Goal: Information Seeking & Learning: Compare options

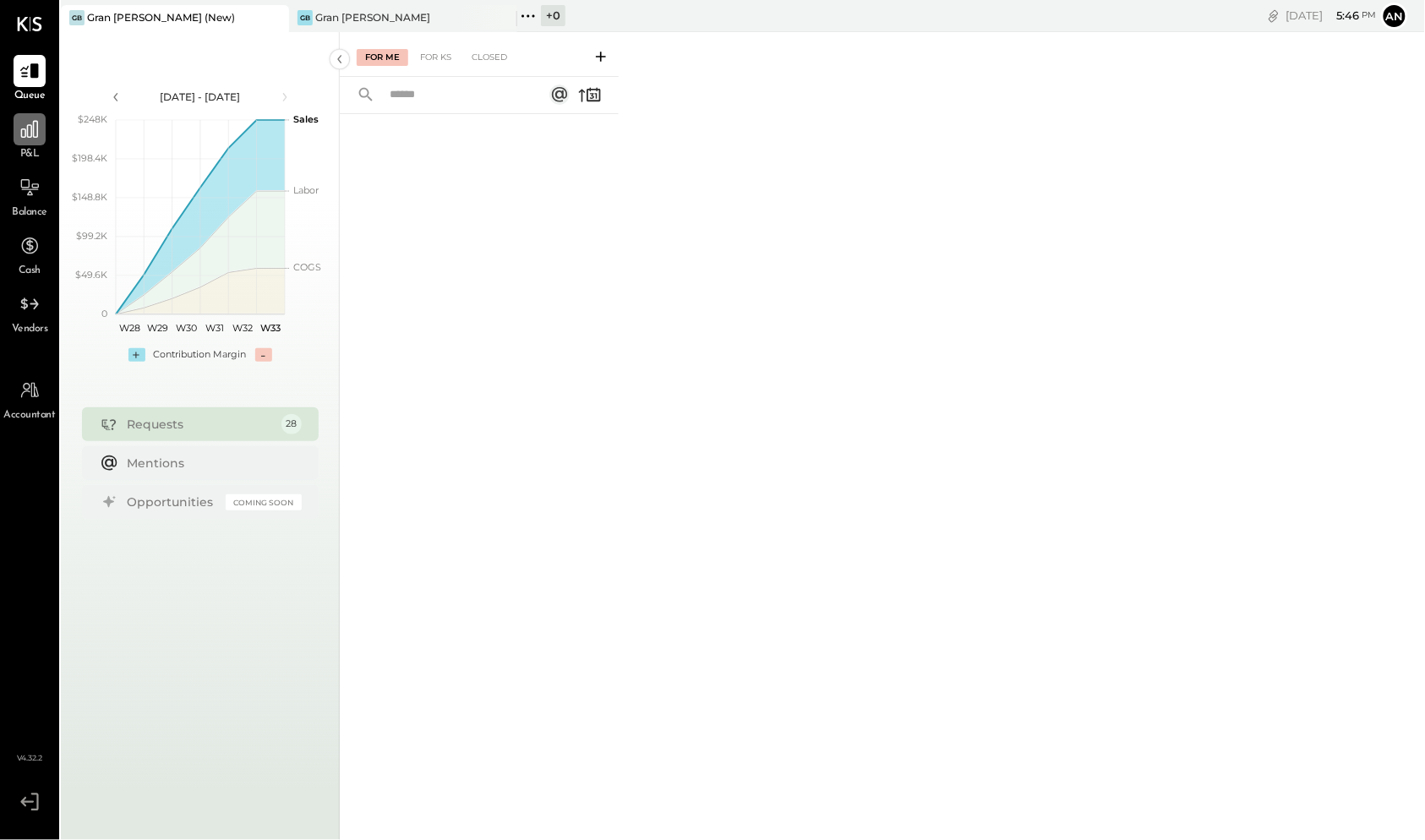
click at [31, 134] on icon at bounding box center [30, 129] width 17 height 17
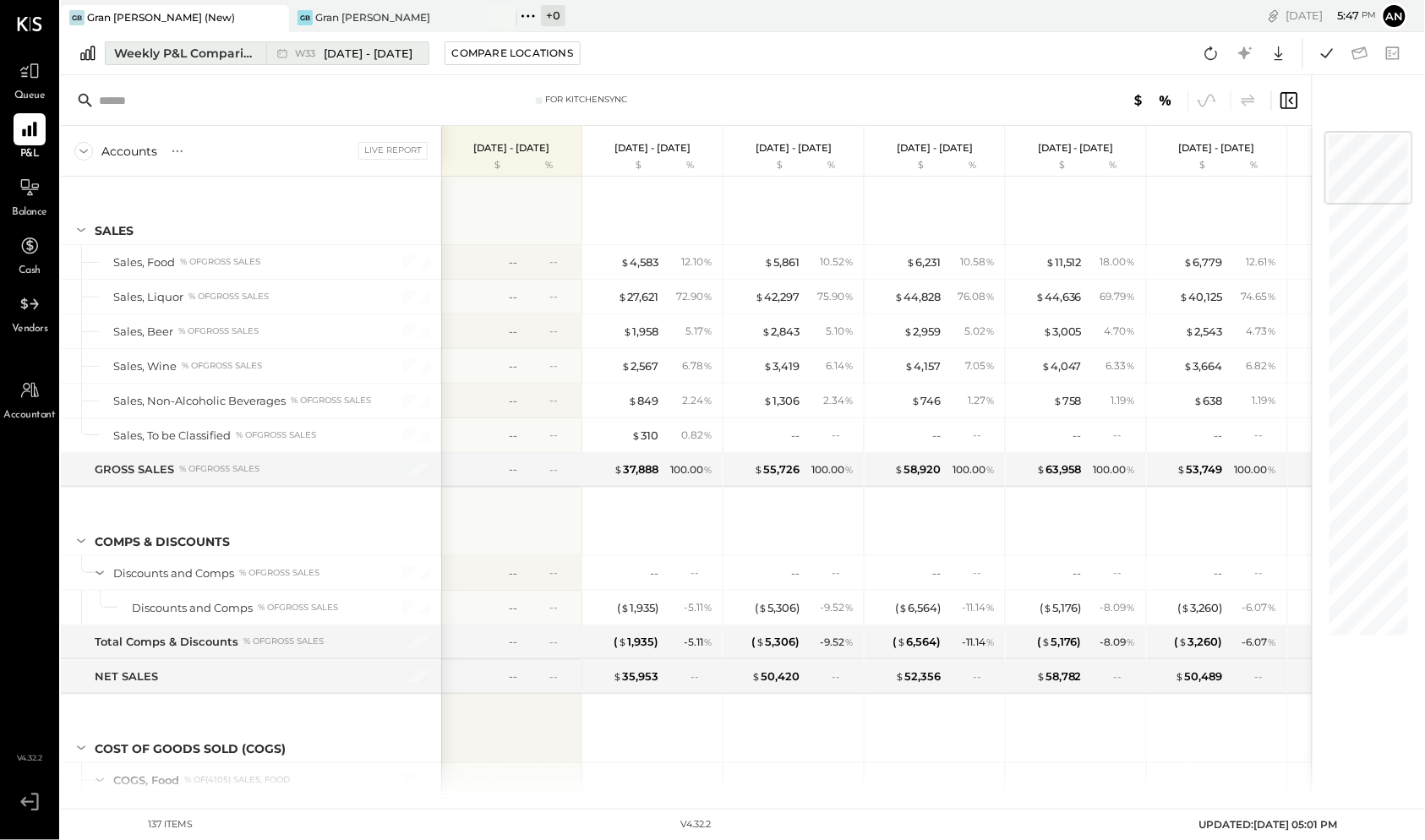
click at [211, 58] on div "Weekly P&L Comparison" at bounding box center [185, 53] width 142 height 17
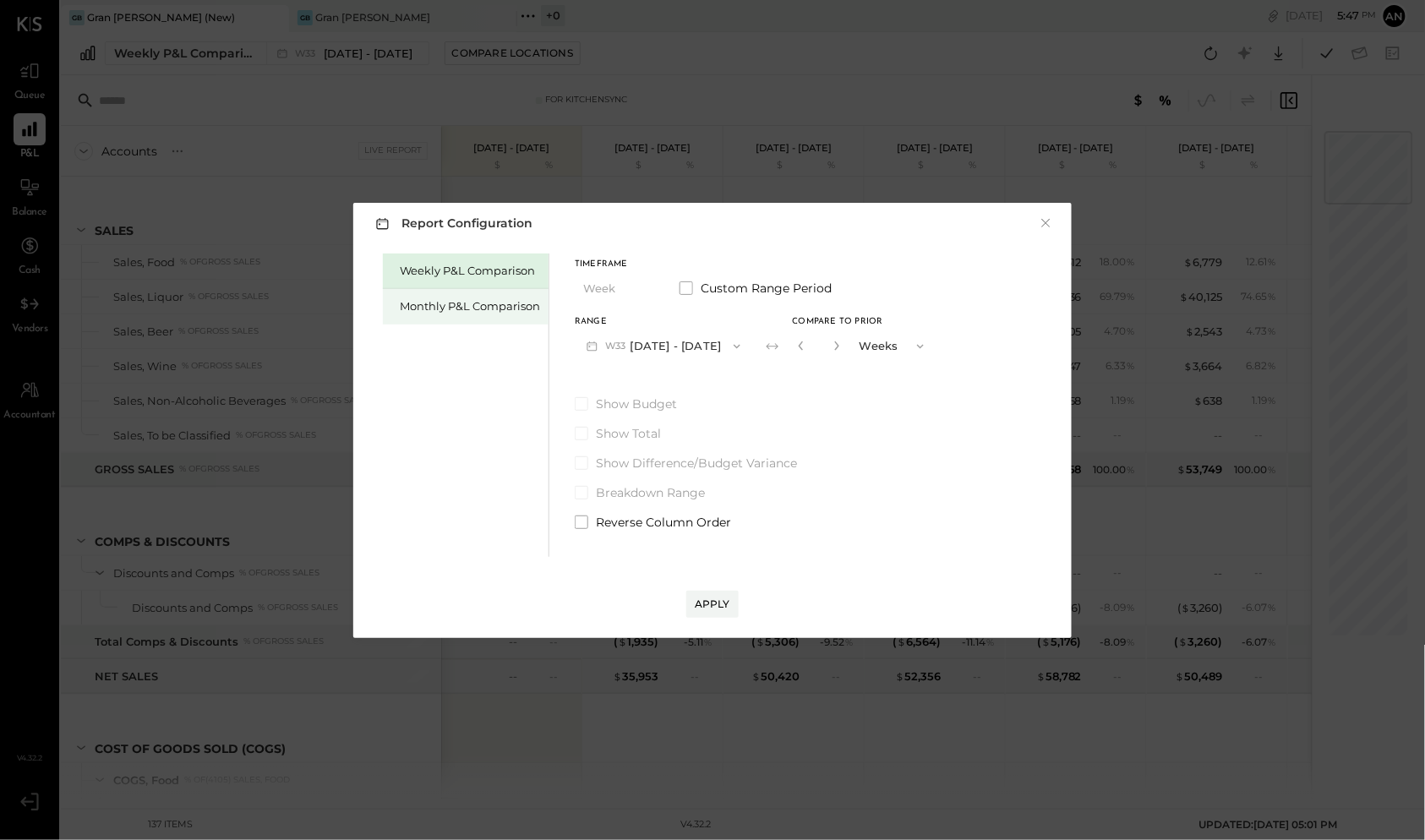
click at [492, 315] on div "Monthly P&L Comparison" at bounding box center [465, 306] width 165 height 36
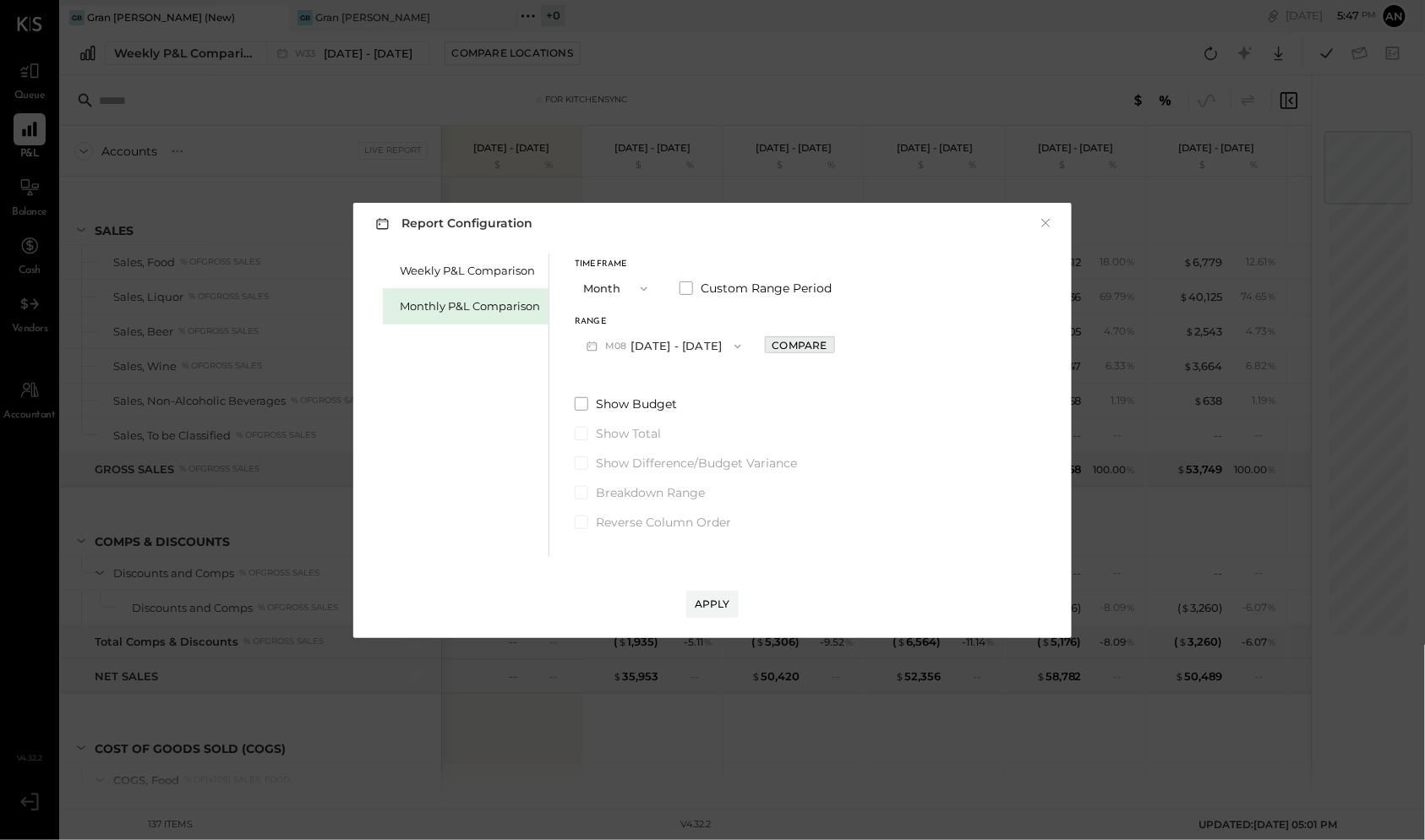
click at [812, 345] on div "Compare" at bounding box center [800, 345] width 55 height 14
click at [834, 345] on icon "button" at bounding box center [837, 346] width 10 height 10
click at [833, 345] on icon "button" at bounding box center [837, 346] width 10 height 10
type input "*"
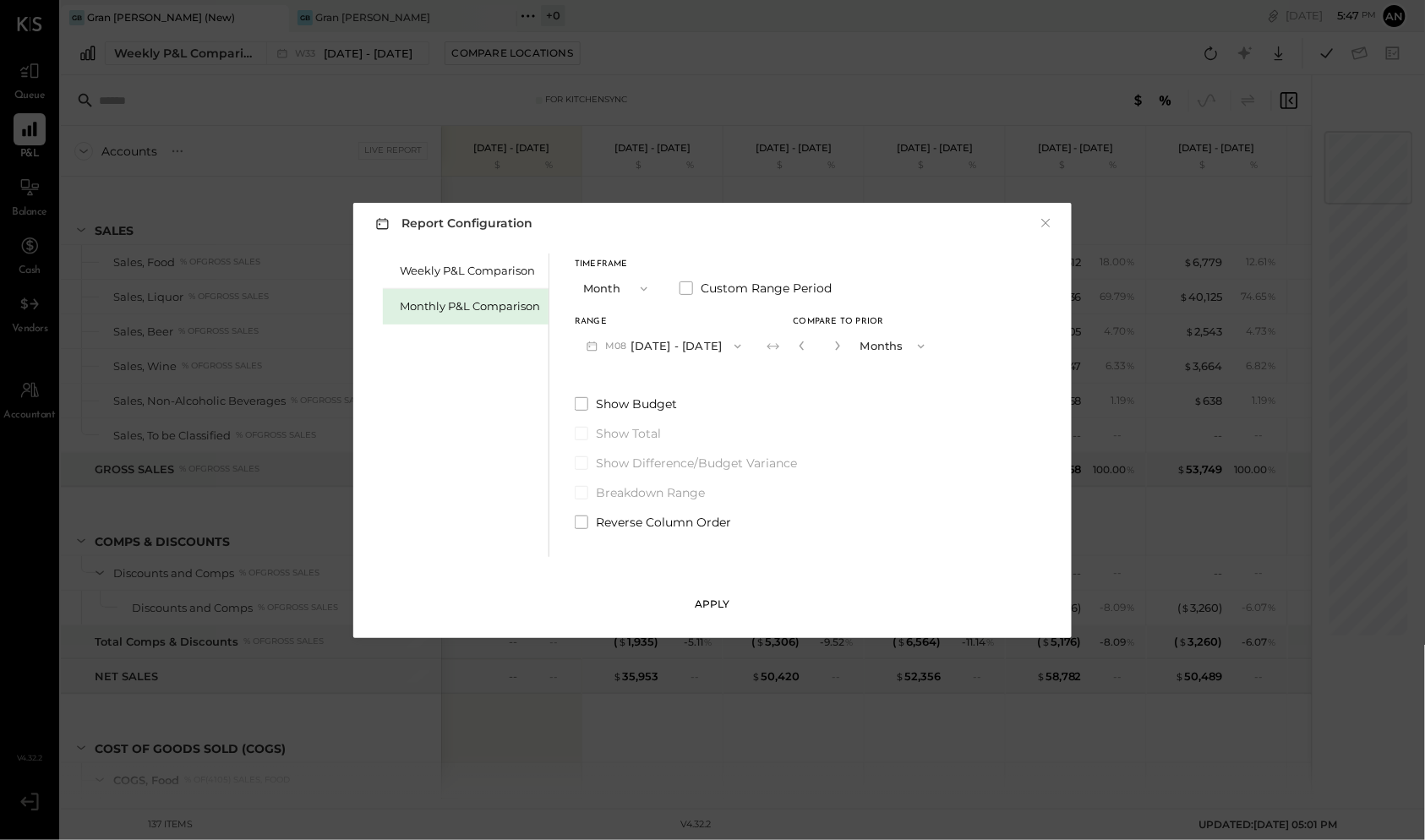
click at [721, 608] on div "Apply" at bounding box center [713, 604] width 36 height 14
